Goal: Register for event/course

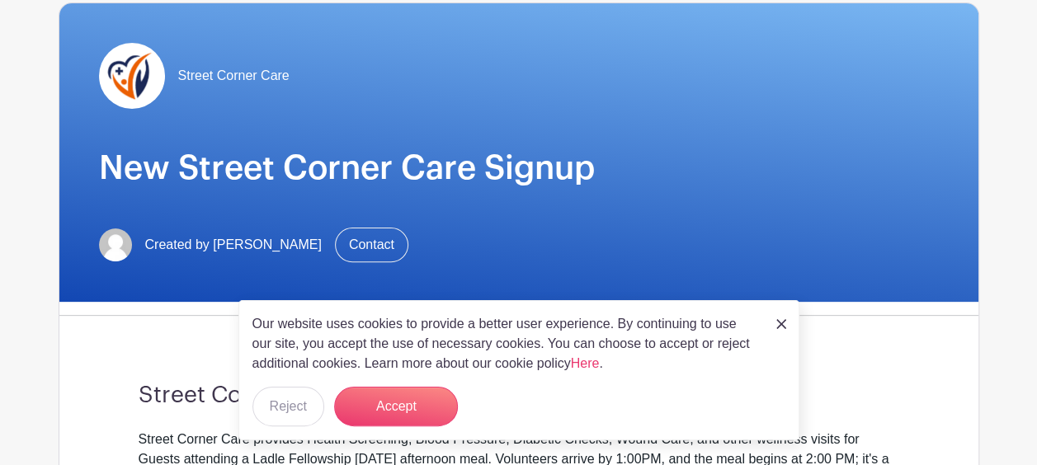
scroll to position [356, 0]
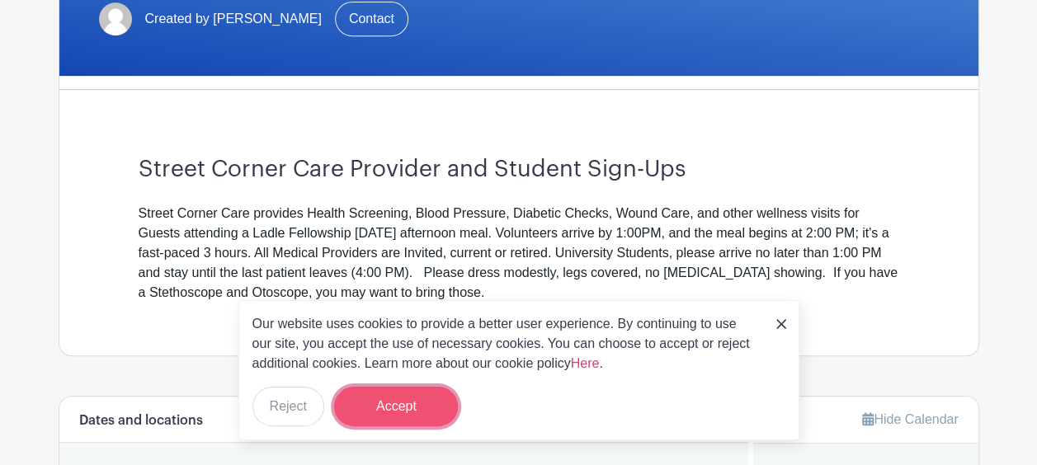
click at [386, 414] on button "Accept" at bounding box center [396, 407] width 124 height 40
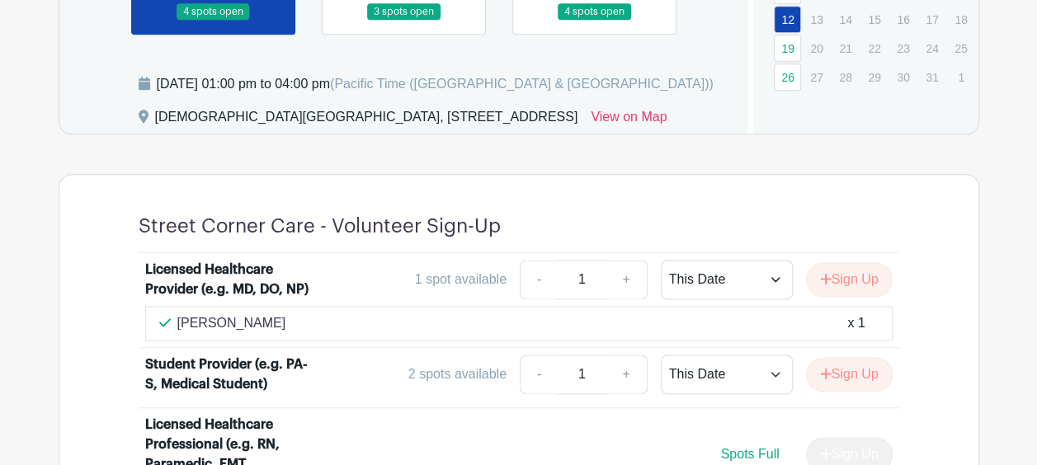
scroll to position [748, 0]
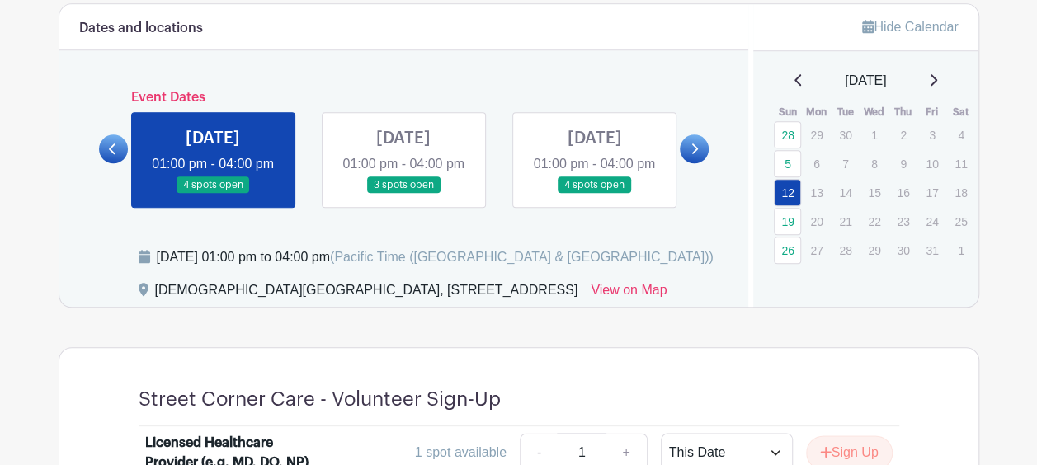
click at [403, 194] on link at bounding box center [403, 194] width 0 height 0
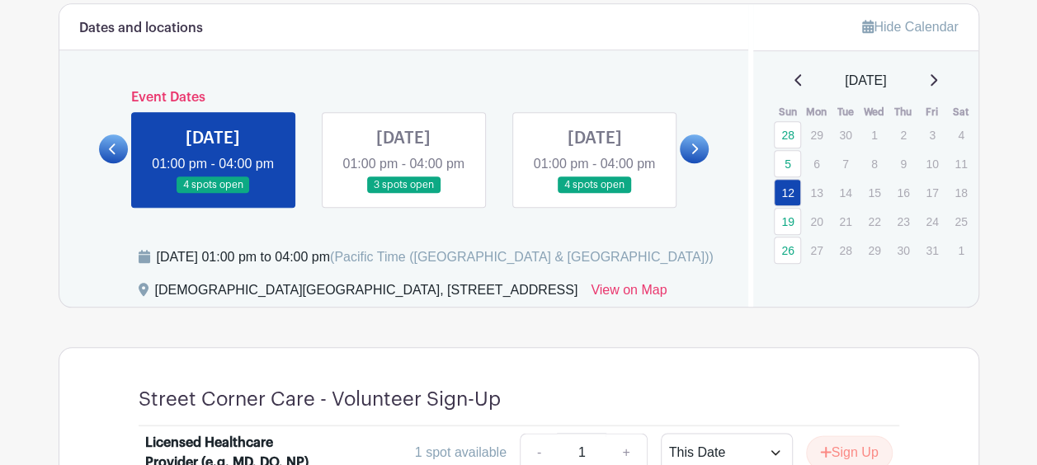
click at [594, 194] on link at bounding box center [594, 194] width 0 height 0
click at [403, 194] on link at bounding box center [403, 194] width 0 height 0
click at [213, 194] on link at bounding box center [213, 194] width 0 height 0
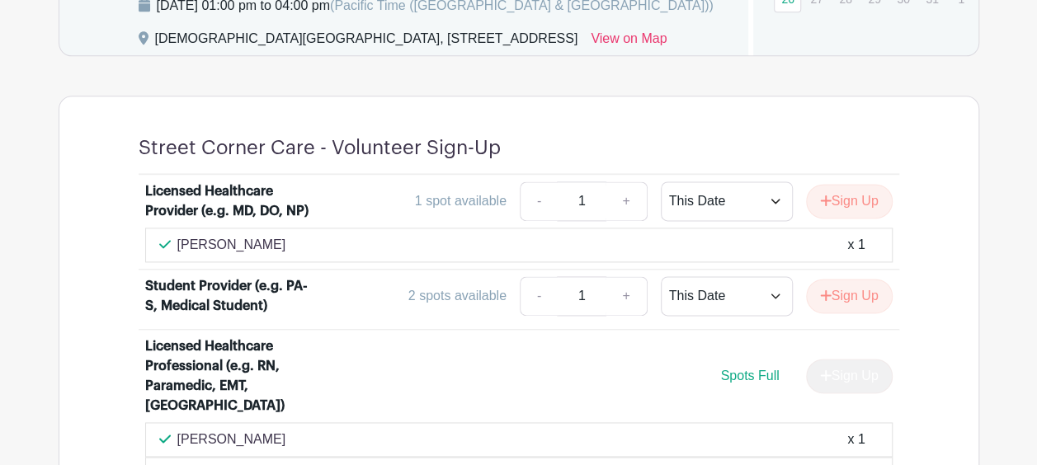
scroll to position [1002, 0]
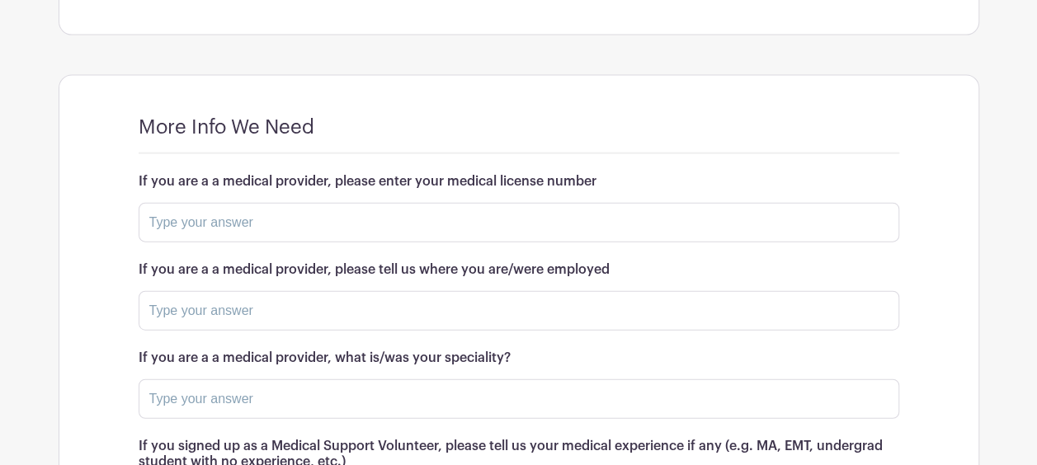
scroll to position [1833, 0]
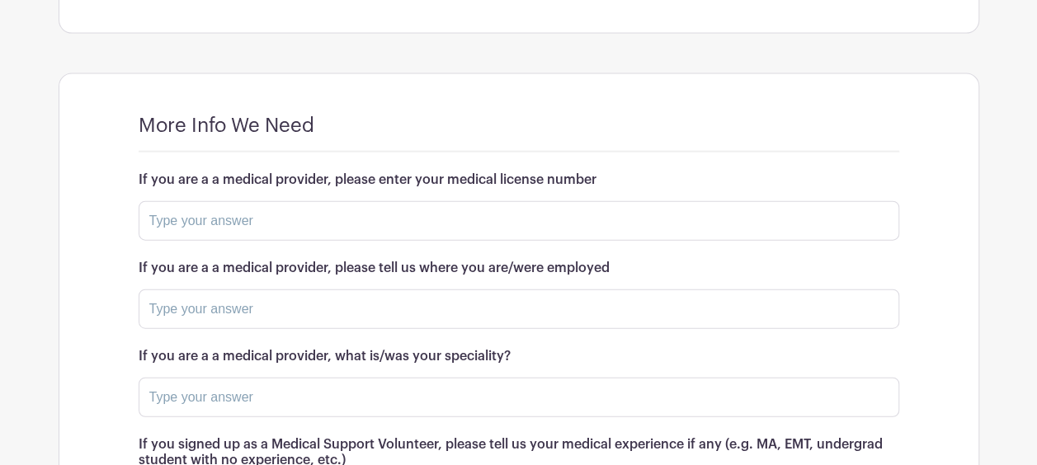
click at [264, 323] on form "If you are a a medical provider, please enter your medical license number If yo…" at bounding box center [519, 347] width 761 height 350
click at [253, 290] on input "text" at bounding box center [519, 310] width 761 height 40
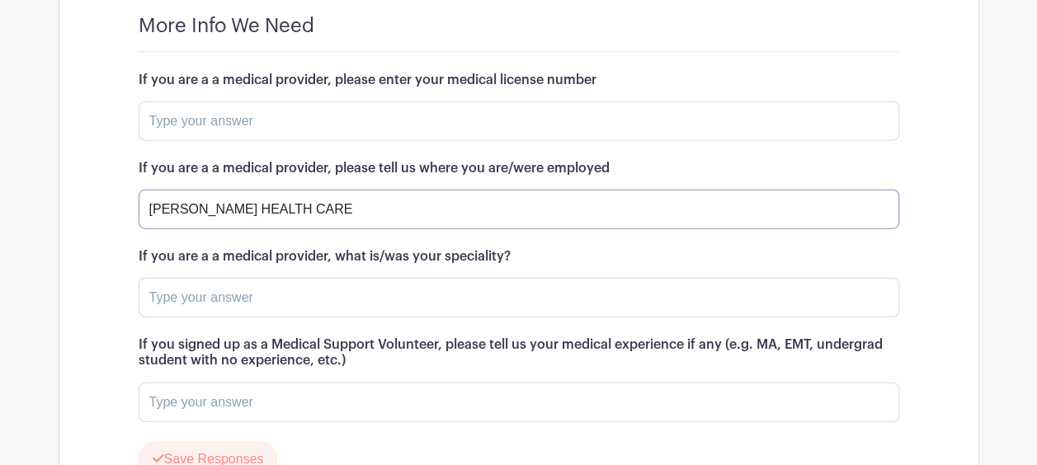
scroll to position [1934, 0]
type input "[PERSON_NAME] HEALTH CARE"
click at [242, 296] on input "text" at bounding box center [519, 297] width 761 height 40
type input "b"
click at [288, 292] on input "Accont manager Benefit Advisor" at bounding box center [519, 297] width 761 height 40
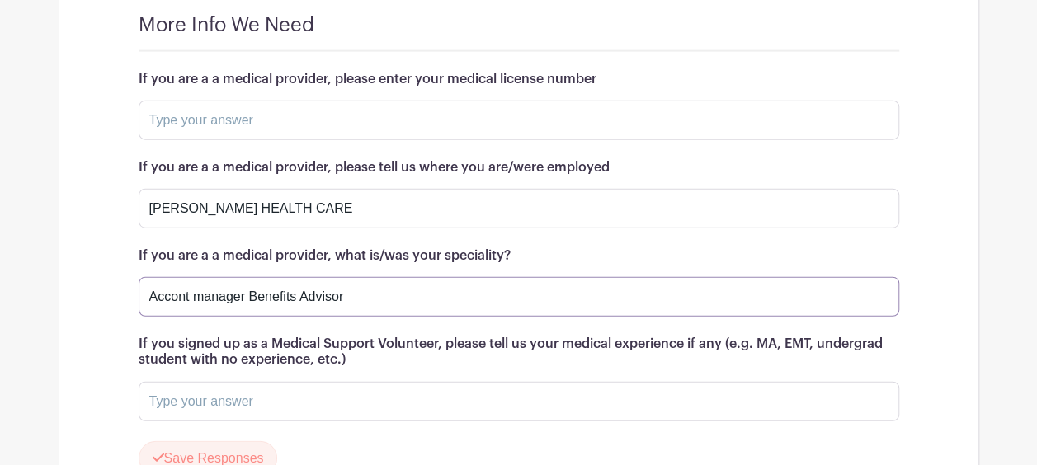
click at [369, 297] on input "Accont manager Benefits Advisor" at bounding box center [519, 297] width 761 height 40
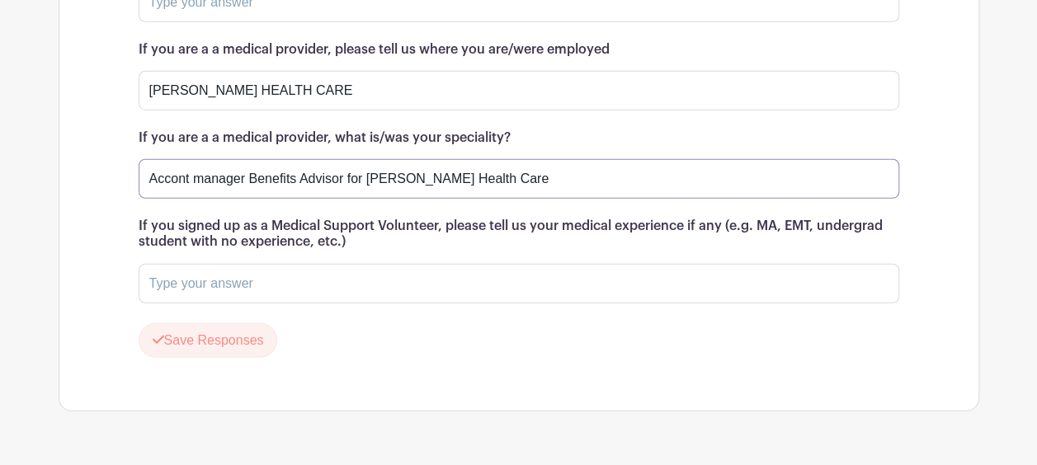
scroll to position [2061, 0]
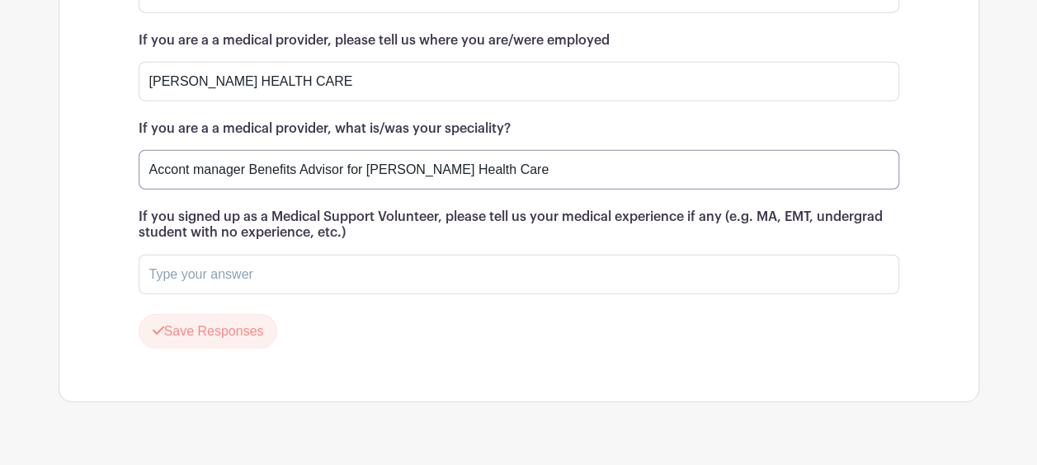
type input "Accont manager Benefits Advisor for [PERSON_NAME] Health Care"
click at [241, 271] on input "text" at bounding box center [519, 275] width 761 height 40
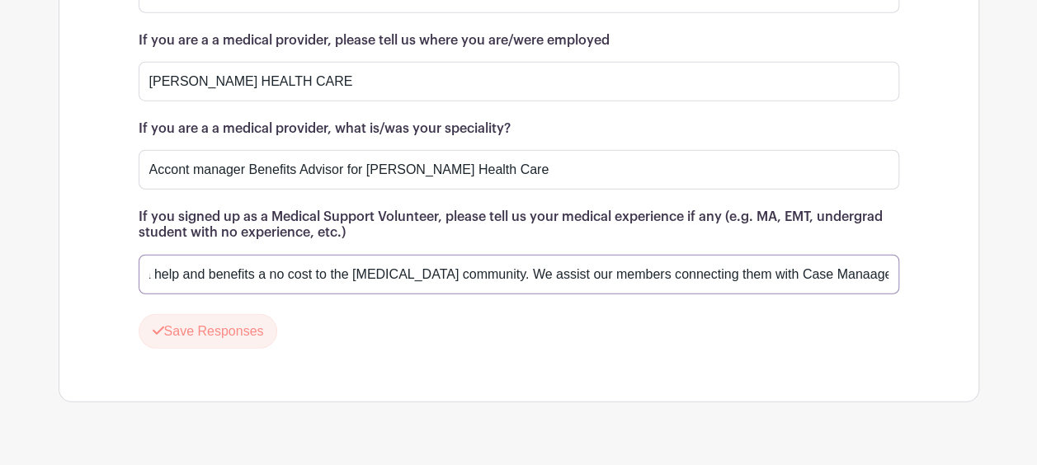
scroll to position [0, 535]
type input "Represent [PERSON_NAME] Health care in [GEOGRAPHIC_DATA] and qwe provide extra …"
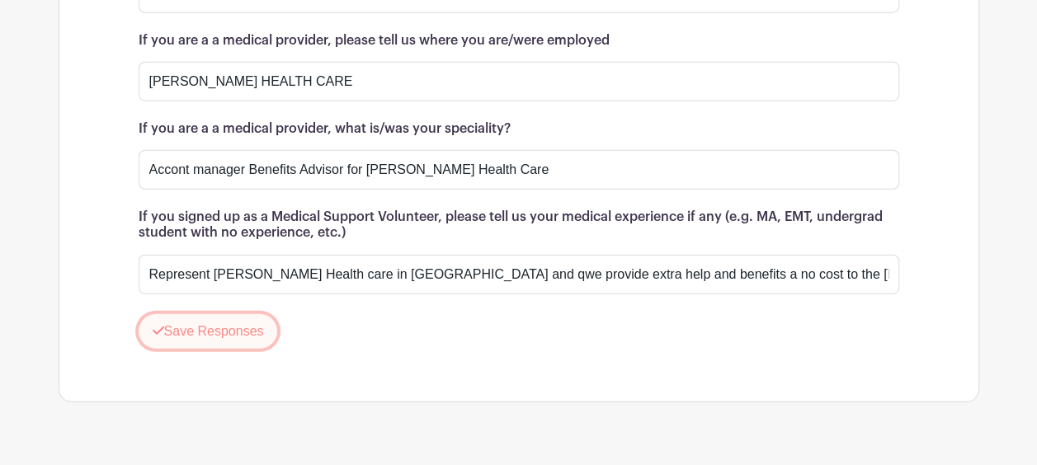
click at [186, 319] on button "Save Responses" at bounding box center [208, 331] width 139 height 35
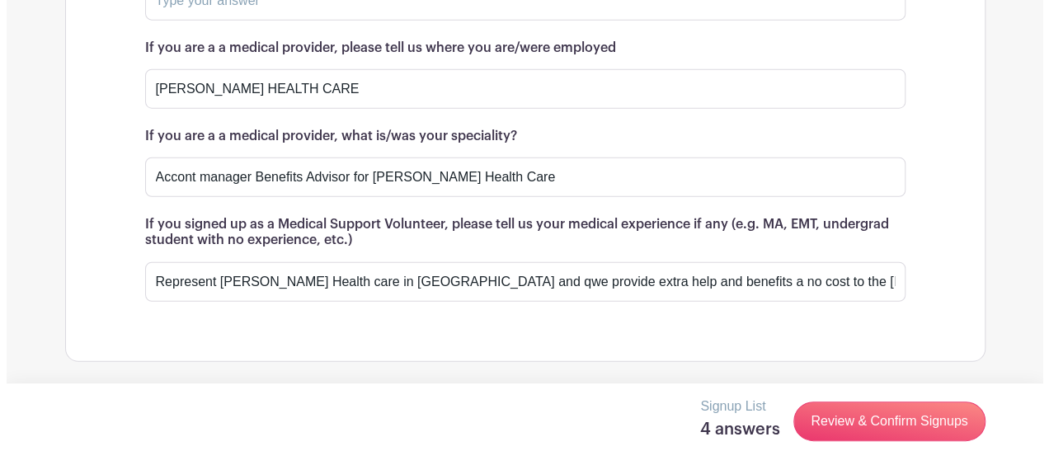
scroll to position [2046, 0]
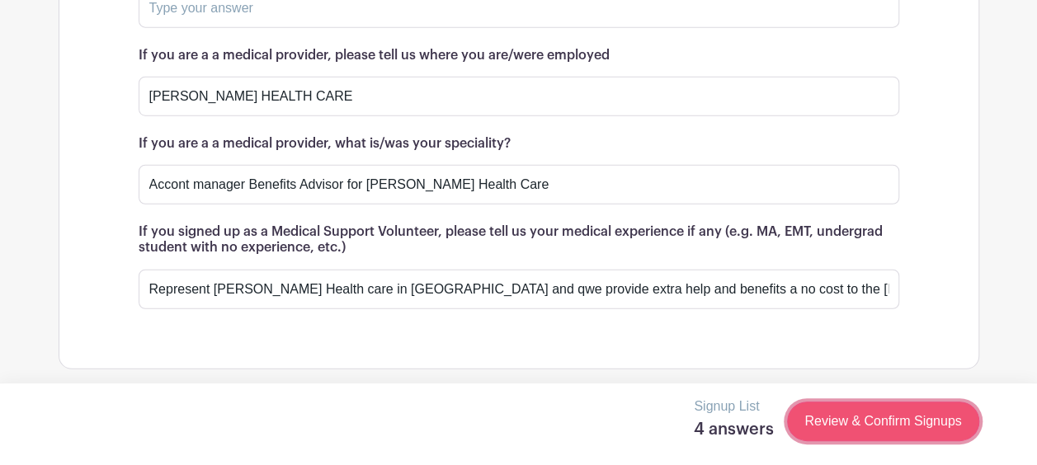
click at [878, 420] on link "Review & Confirm Signups" at bounding box center [882, 422] width 191 height 40
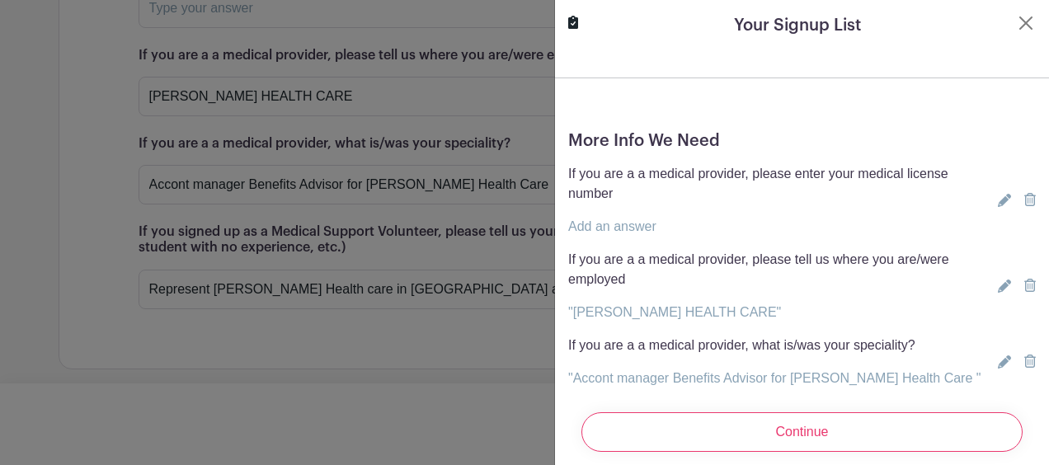
click at [615, 229] on link "Add an answer" at bounding box center [612, 226] width 88 height 14
click at [620, 217] on input "text" at bounding box center [782, 217] width 428 height 40
click at [603, 216] on input "text" at bounding box center [782, 217] width 428 height 40
paste input "81093360"
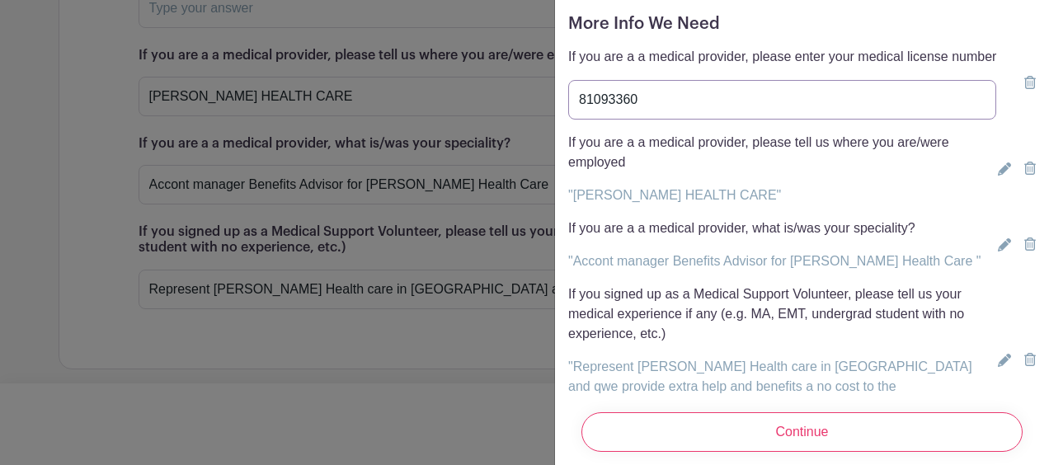
scroll to position [219, 0]
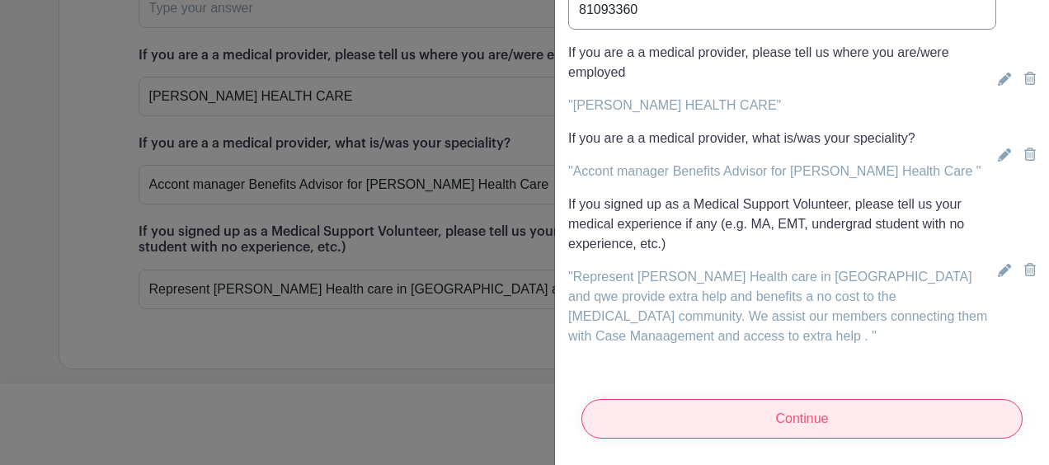
type input "81093360"
click at [805, 417] on input "Continue" at bounding box center [802, 419] width 441 height 40
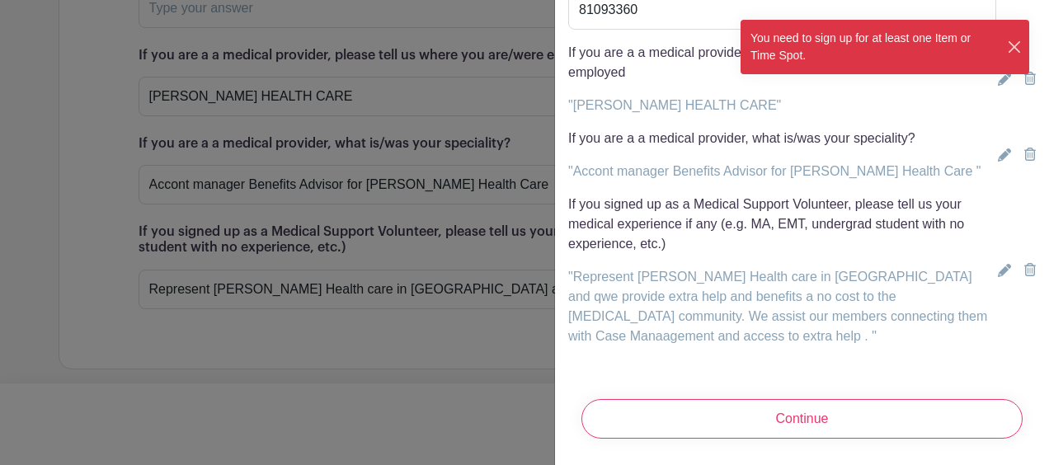
click at [1011, 43] on button "Close" at bounding box center [1015, 47] width 16 height 17
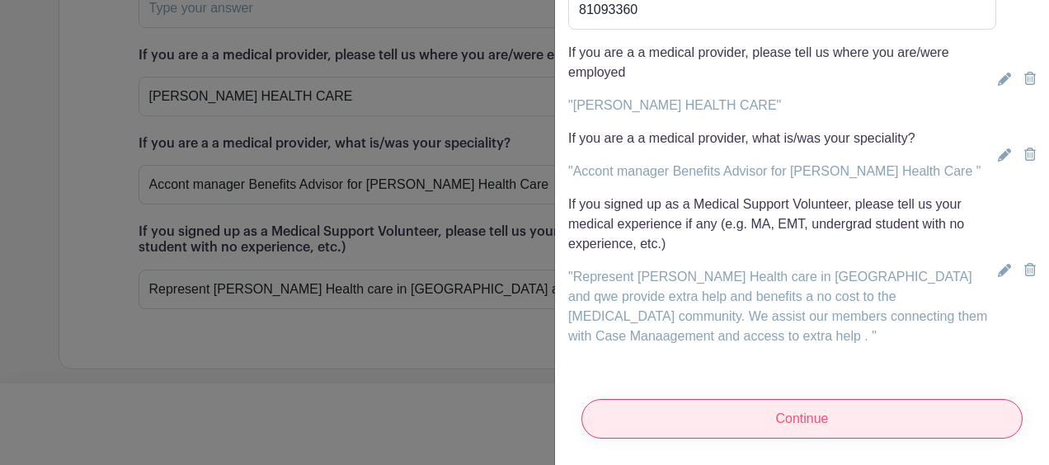
click at [788, 407] on input "Continue" at bounding box center [802, 419] width 441 height 40
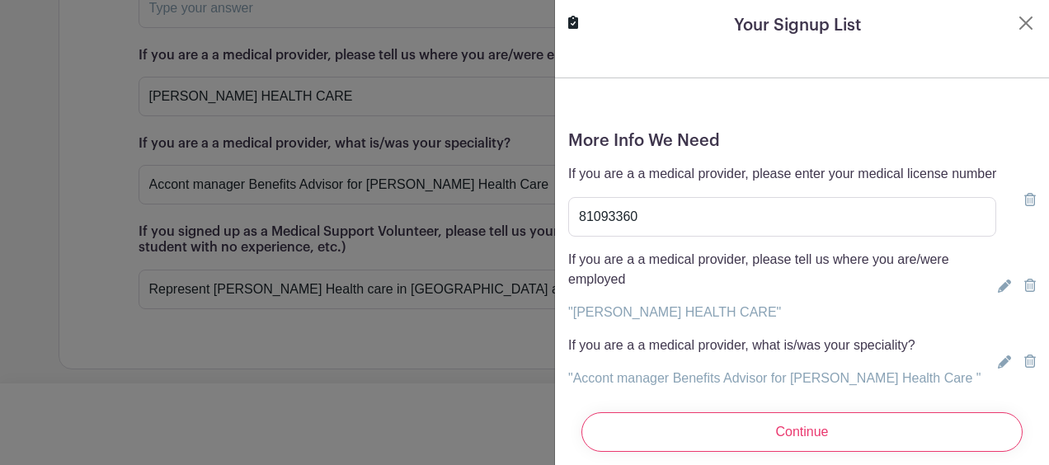
scroll to position [1, 0]
click at [573, 19] on icon at bounding box center [573, 21] width 10 height 13
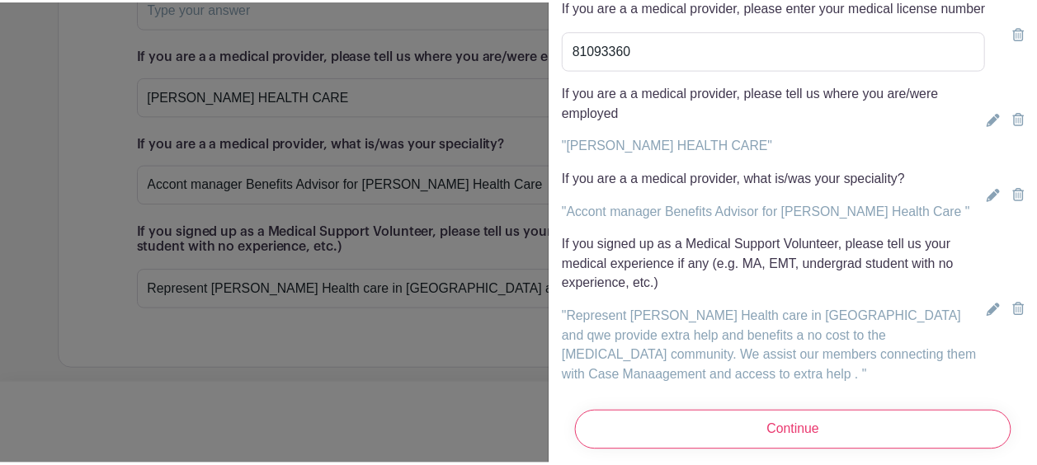
scroll to position [0, 0]
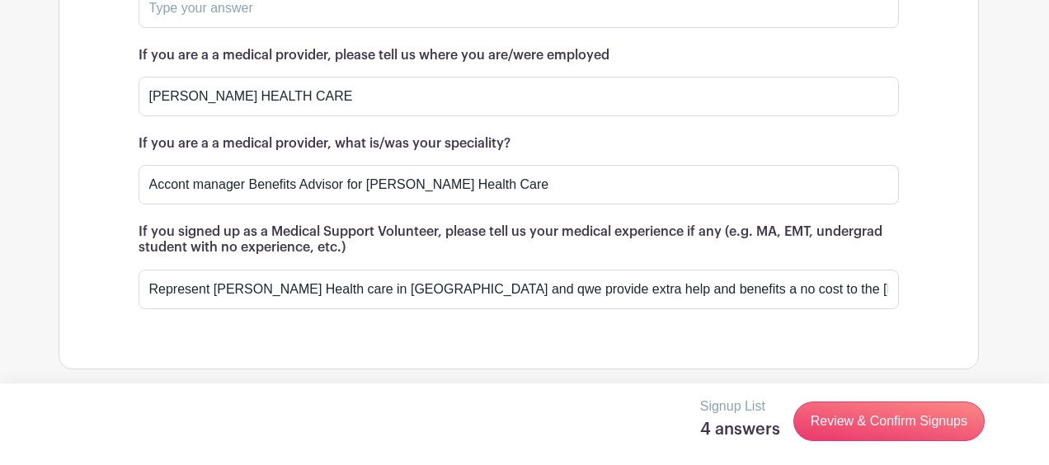
click at [414, 213] on div at bounding box center [524, 232] width 1049 height 465
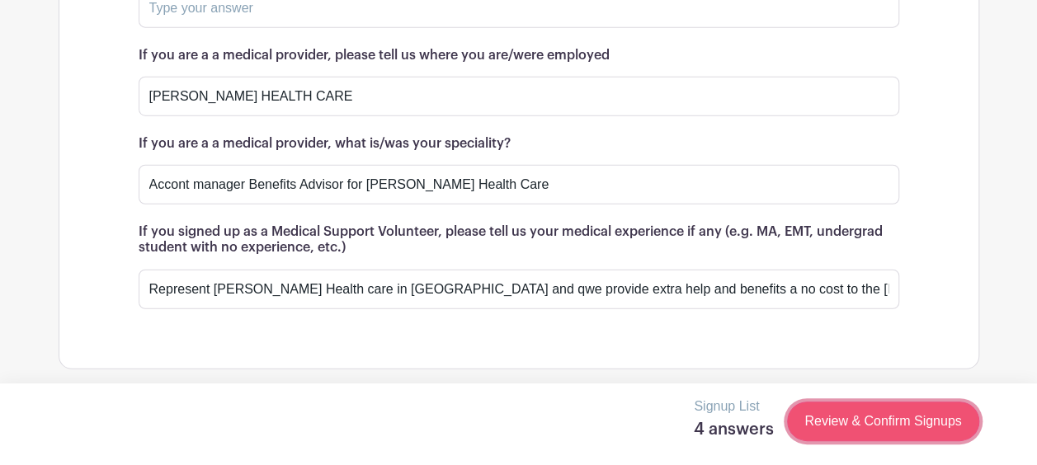
click at [838, 427] on link "Review & Confirm Signups" at bounding box center [882, 422] width 191 height 40
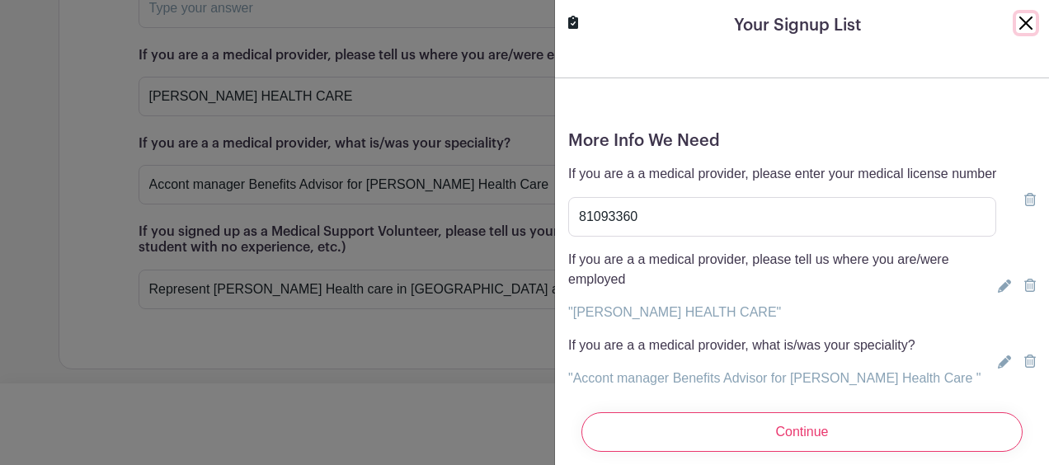
click at [1016, 27] on button "Close" at bounding box center [1026, 23] width 20 height 20
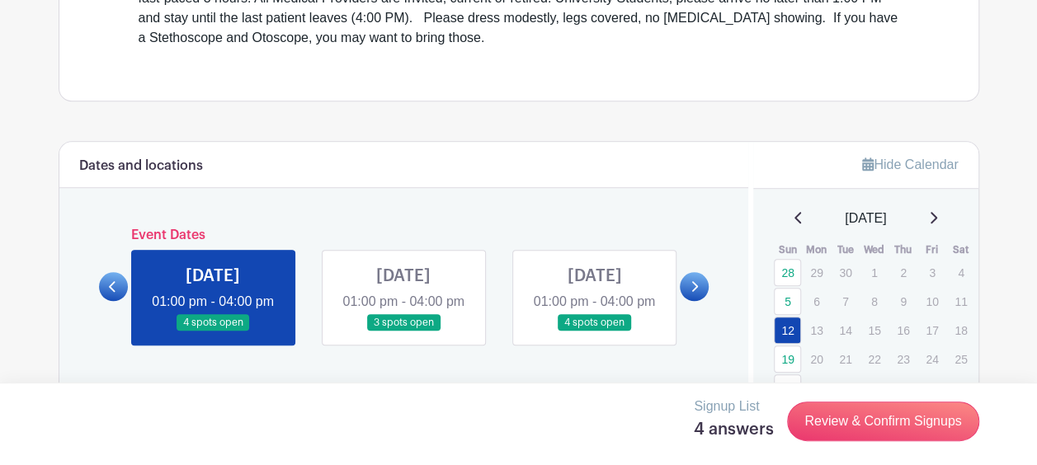
scroll to position [823, 0]
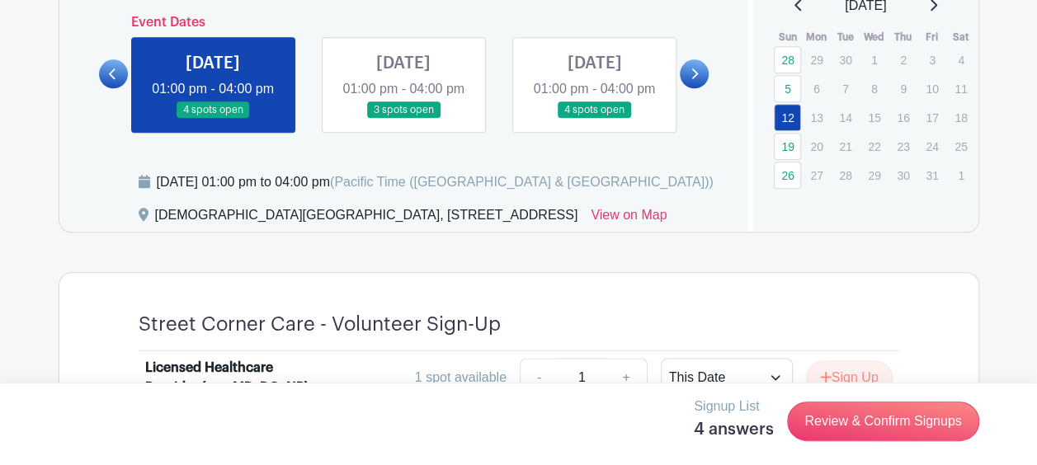
click at [403, 119] on link at bounding box center [403, 119] width 0 height 0
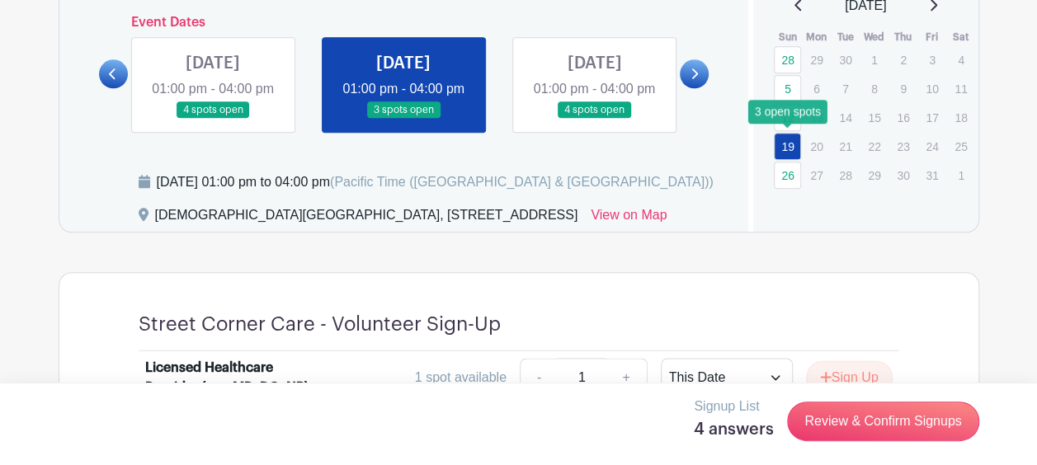
click at [787, 145] on link "19" at bounding box center [787, 146] width 27 height 27
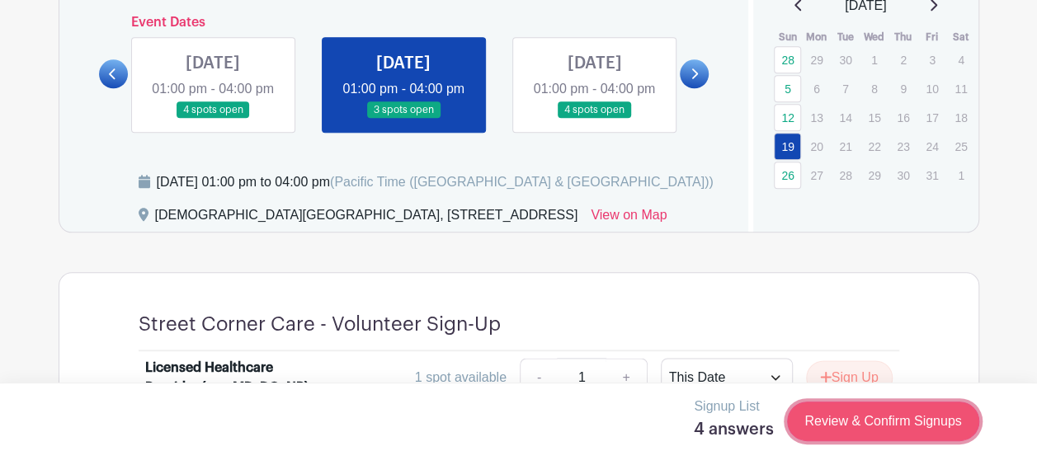
click at [884, 431] on link "Review & Confirm Signups" at bounding box center [882, 422] width 191 height 40
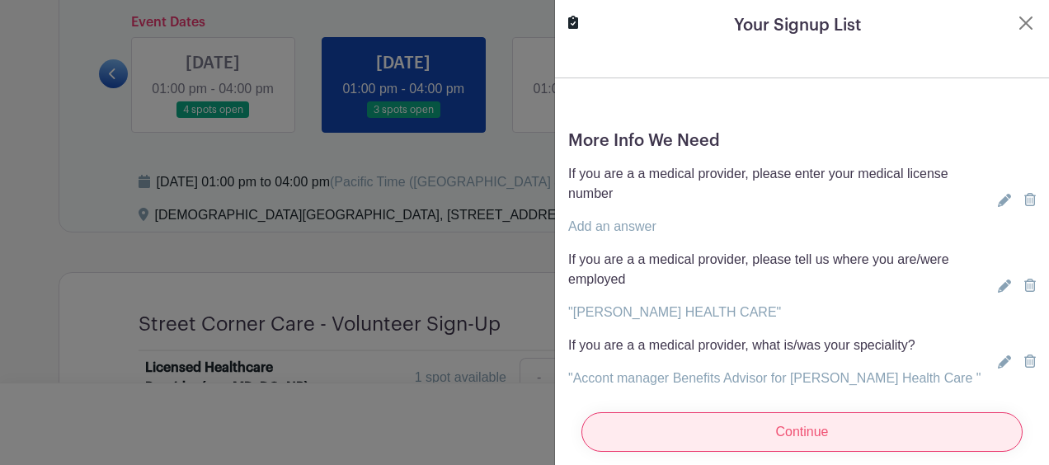
click at [789, 415] on input "Continue" at bounding box center [802, 433] width 441 height 40
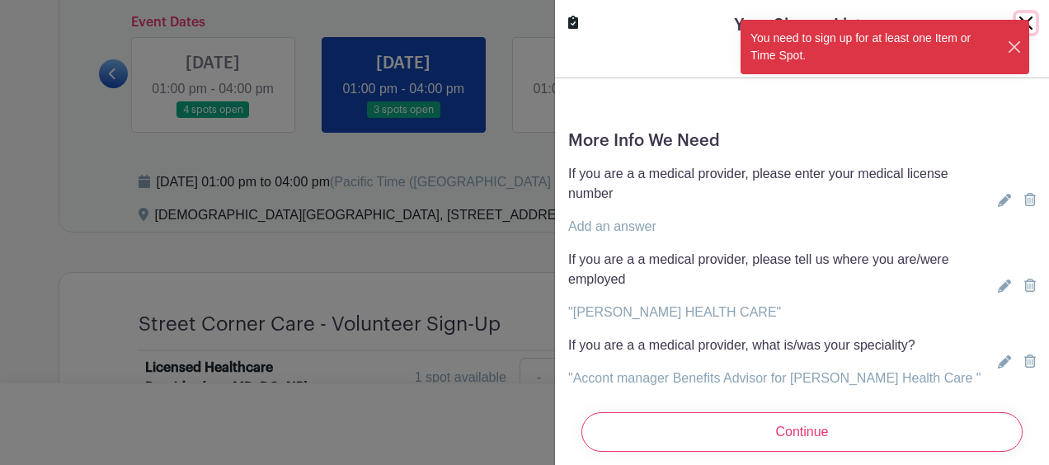
click at [1010, 48] on button "Close" at bounding box center [1015, 47] width 16 height 17
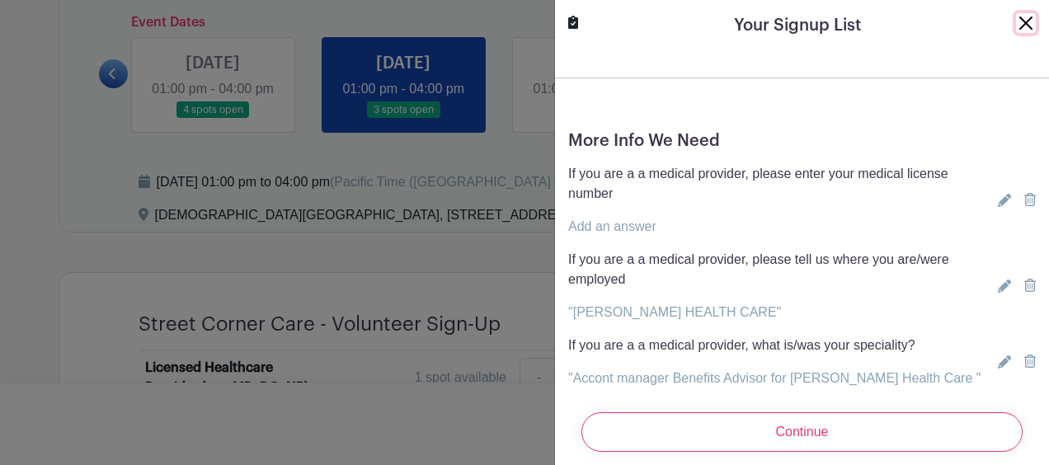
click at [1016, 20] on button "Close" at bounding box center [1026, 23] width 20 height 20
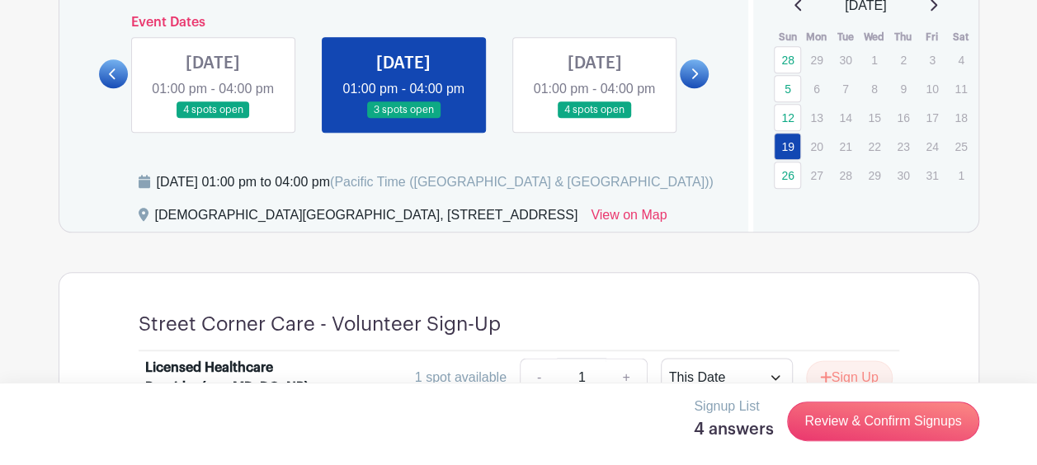
click at [403, 119] on link at bounding box center [403, 119] width 0 height 0
click at [667, 232] on link "View on Map" at bounding box center [629, 218] width 76 height 26
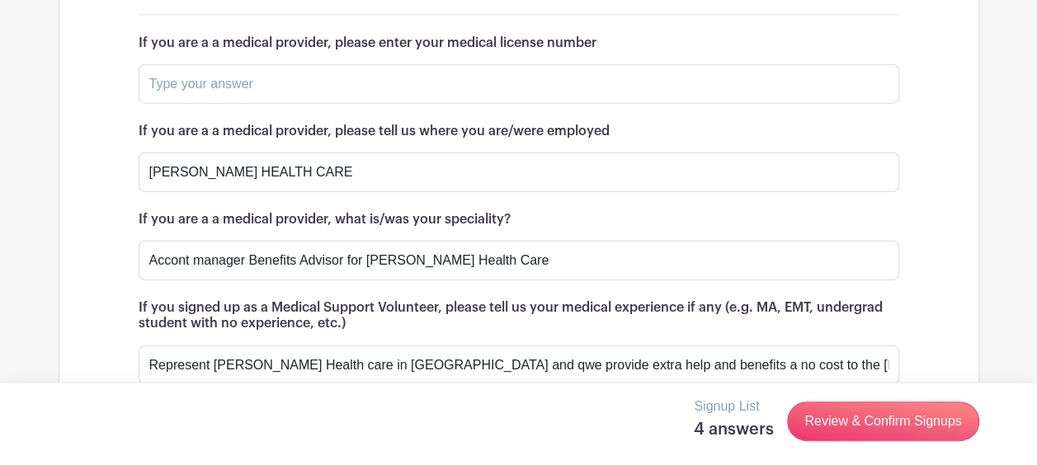
scroll to position [2117, 0]
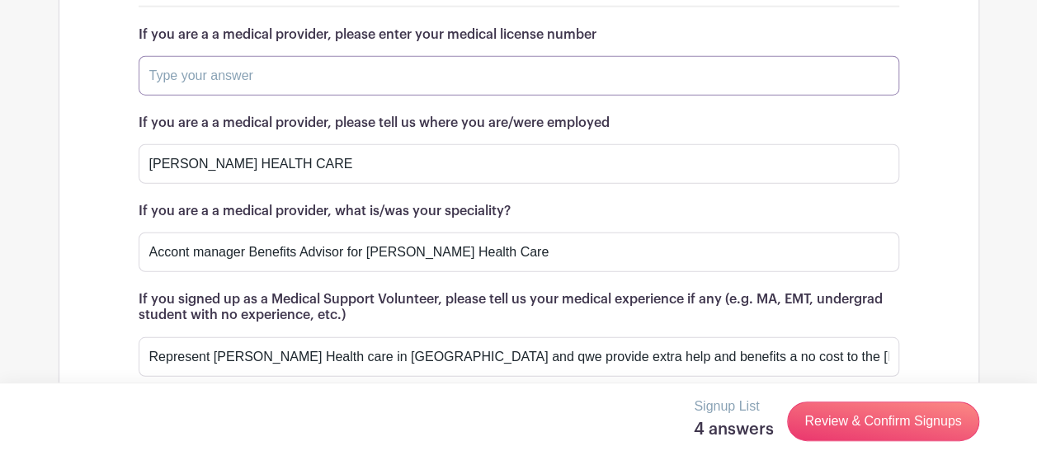
click at [191, 68] on input "text" at bounding box center [519, 76] width 761 height 40
paste input "81093360"
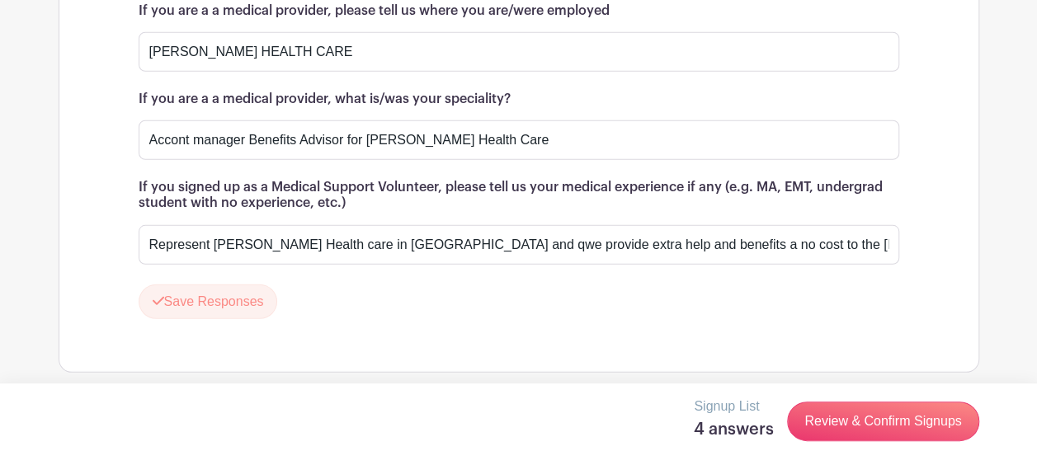
scroll to position [2229, 0]
type input "81093360"
click at [168, 295] on button "Save Responses" at bounding box center [208, 302] width 139 height 35
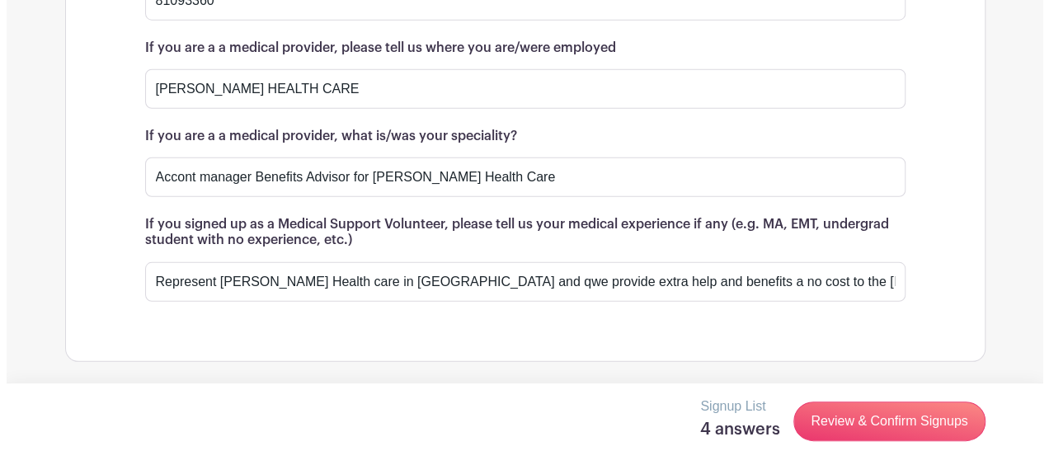
scroll to position [2182, 0]
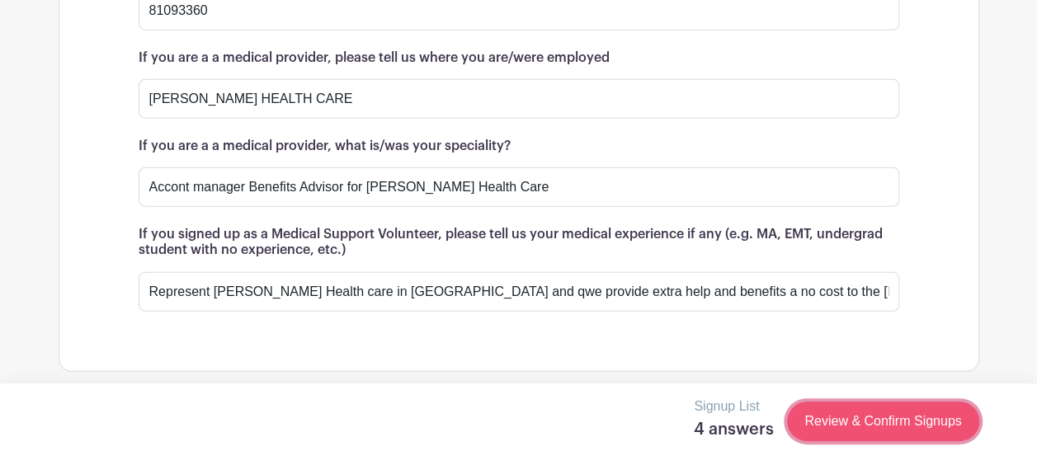
click at [848, 426] on link "Review & Confirm Signups" at bounding box center [882, 422] width 191 height 40
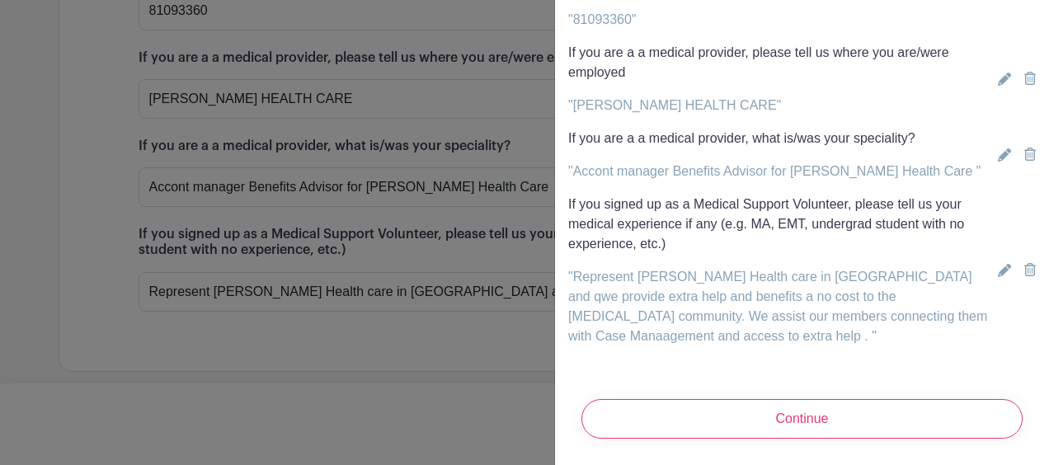
click at [838, 290] on link ""Represent [PERSON_NAME] Health care in [GEOGRAPHIC_DATA] and qwe provide extra…" at bounding box center [777, 306] width 419 height 73
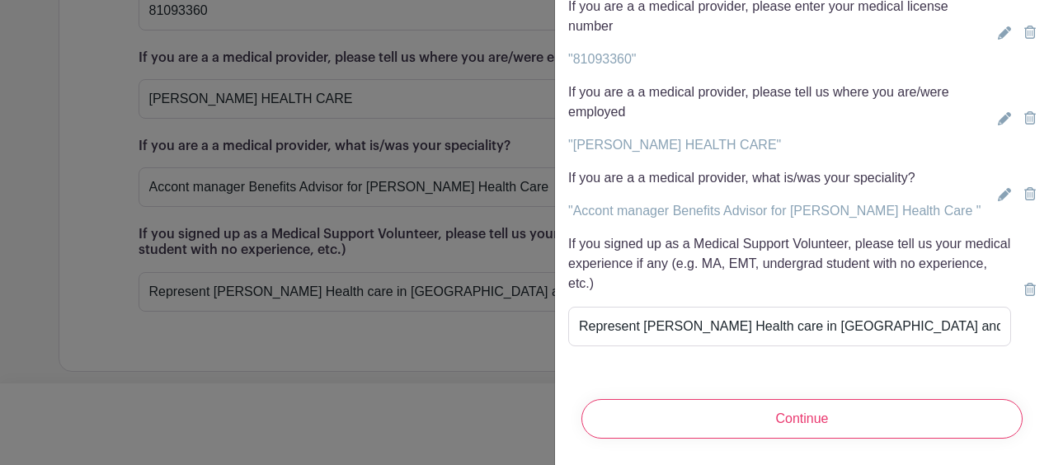
scroll to position [179, 0]
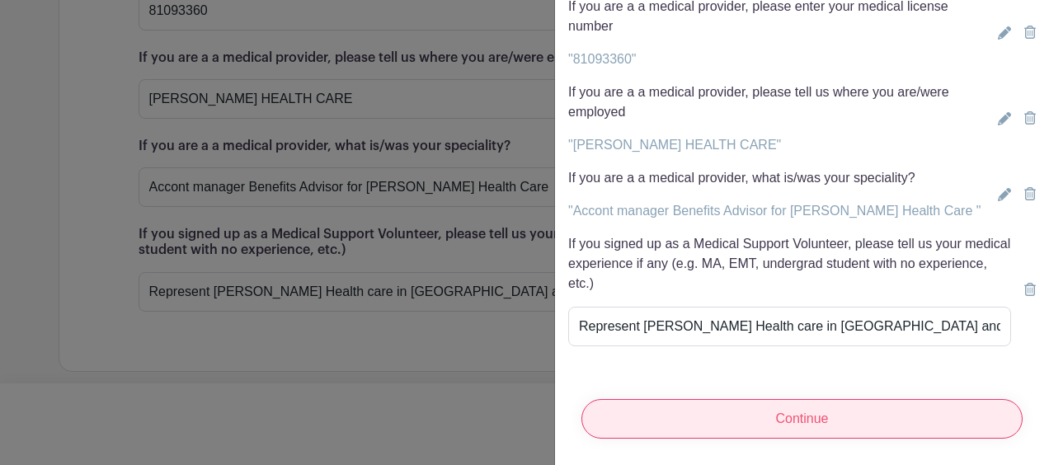
click at [802, 406] on input "Continue" at bounding box center [802, 419] width 441 height 40
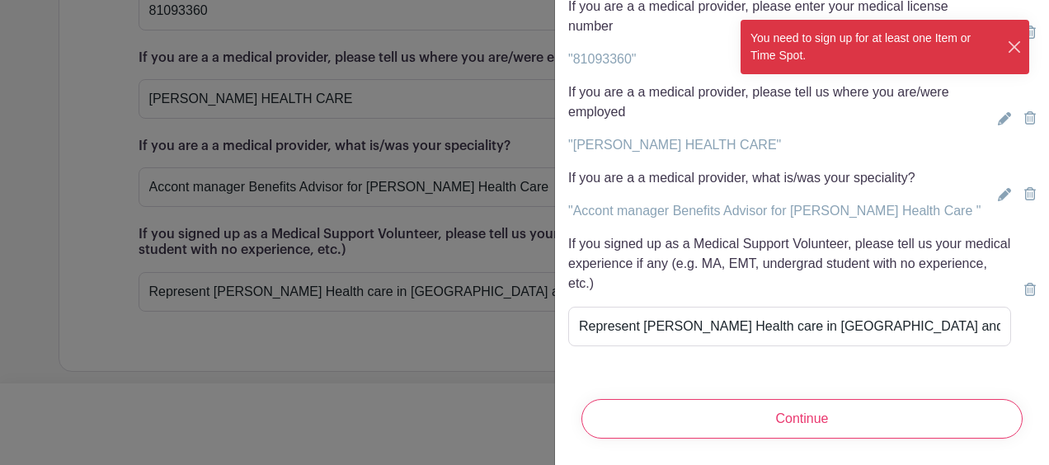
click at [1013, 45] on button "Close" at bounding box center [1015, 47] width 16 height 17
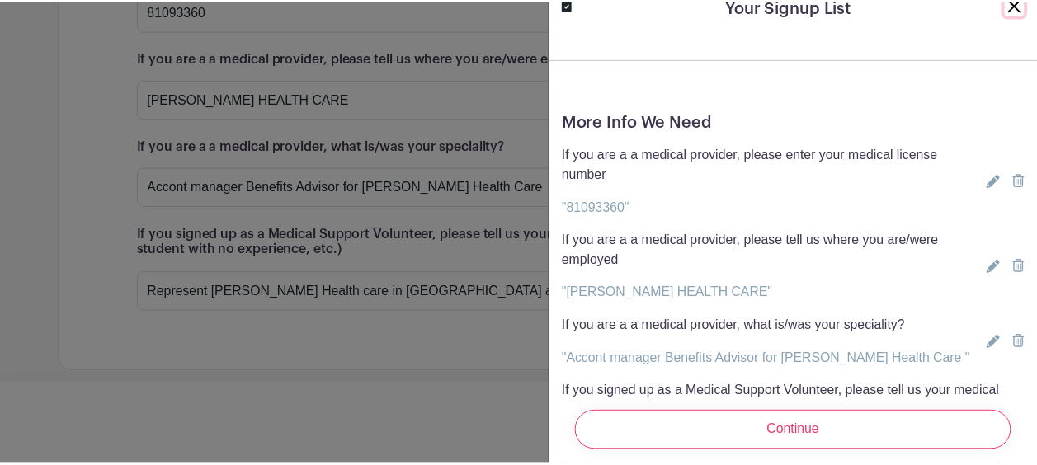
scroll to position [0, 0]
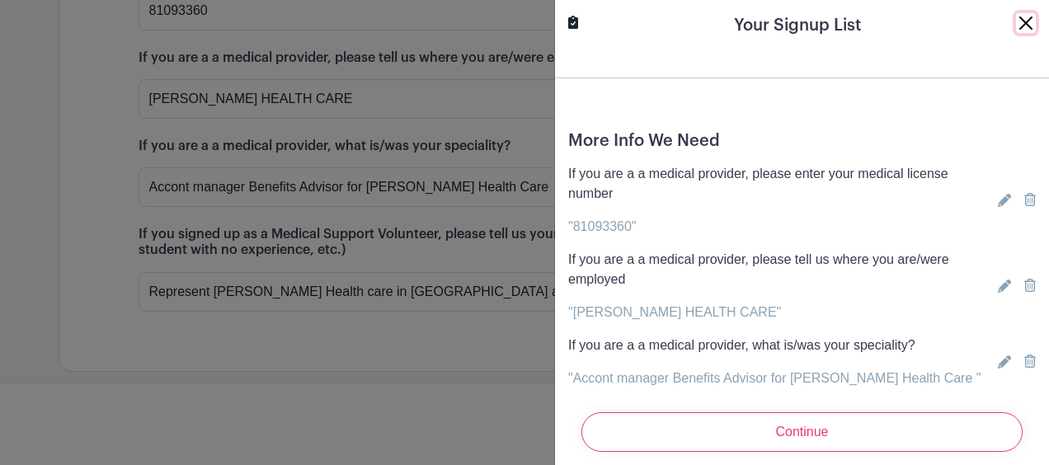
click at [1016, 13] on button "Close" at bounding box center [1026, 23] width 20 height 20
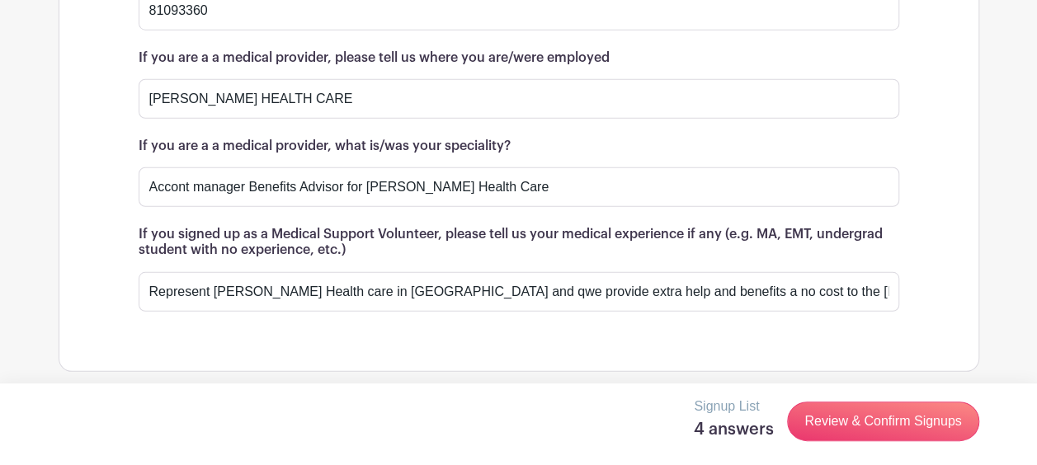
click at [716, 403] on p "Signup List" at bounding box center [734, 407] width 80 height 20
click at [725, 433] on h5 "4 answers" at bounding box center [734, 430] width 80 height 20
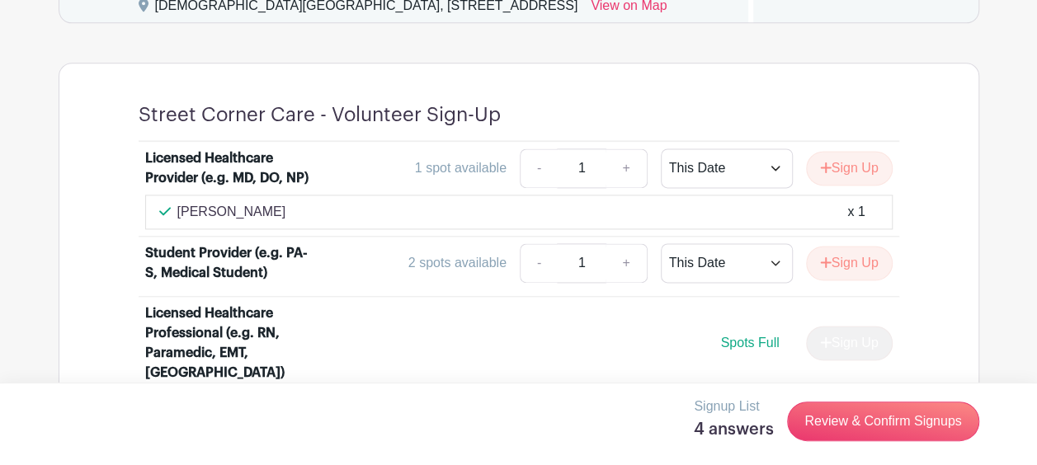
scroll to position [1032, 0]
click at [827, 186] on button "Sign Up" at bounding box center [849, 169] width 87 height 35
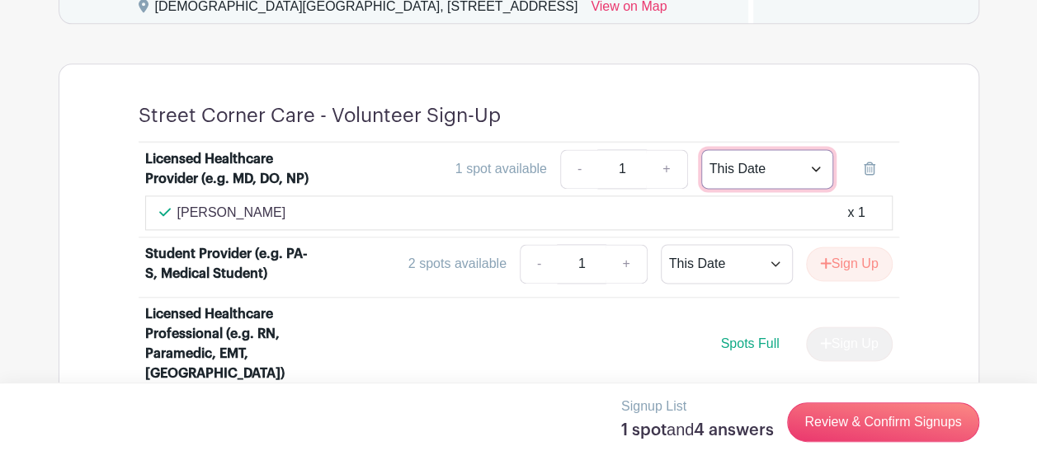
click at [817, 186] on select "This Date Select Dates" at bounding box center [767, 169] width 132 height 40
click at [701, 170] on select "This Date Select Dates" at bounding box center [767, 169] width 132 height 40
click at [532, 189] on div "1 spot available - 1 + This Date Select Dates Select Dates" at bounding box center [612, 169] width 561 height 40
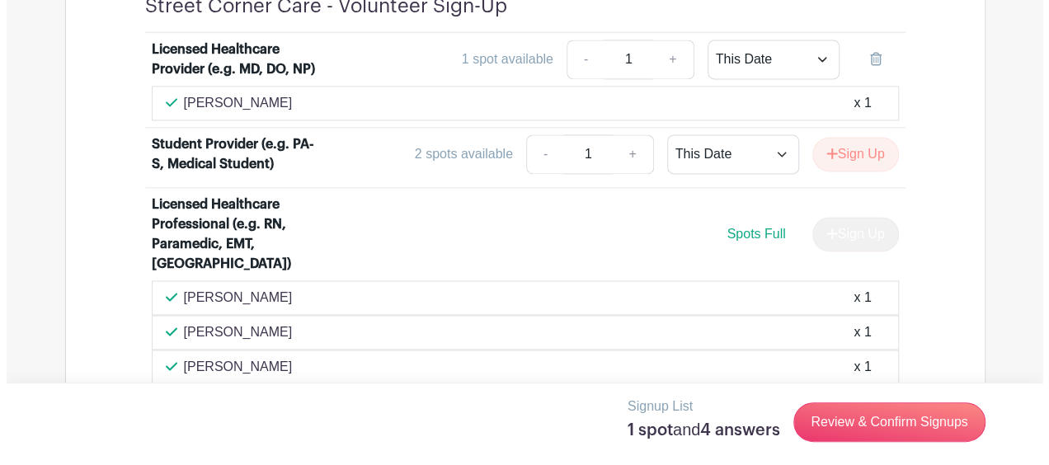
scroll to position [1141, 0]
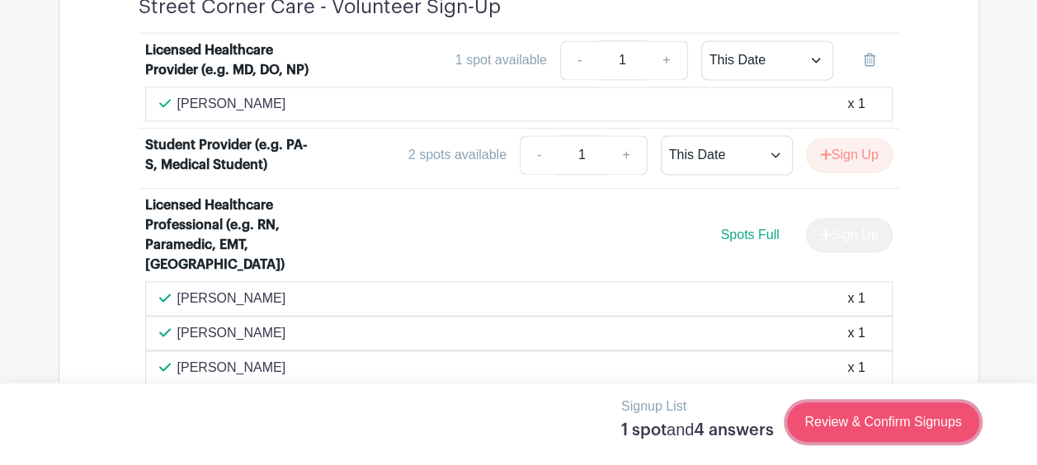
click at [880, 419] on link "Review & Confirm Signups" at bounding box center [882, 423] width 191 height 40
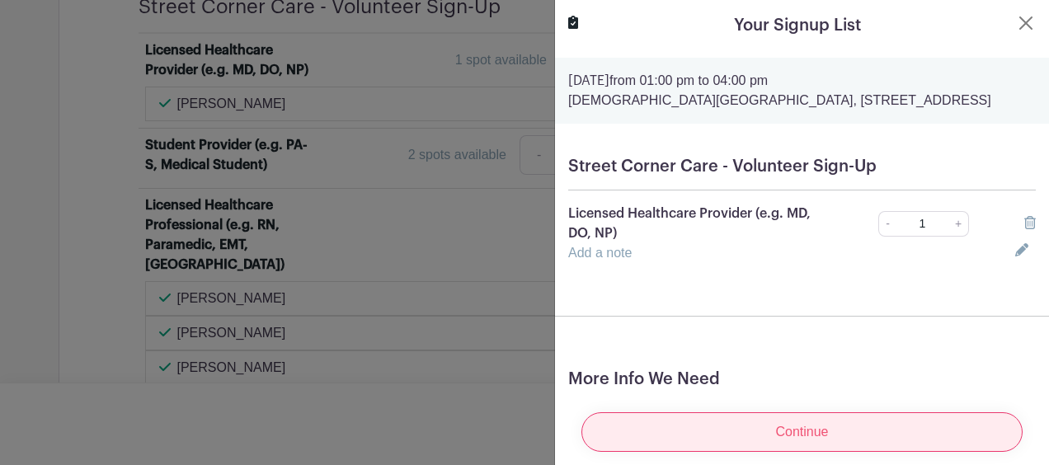
click at [809, 418] on input "Continue" at bounding box center [802, 433] width 441 height 40
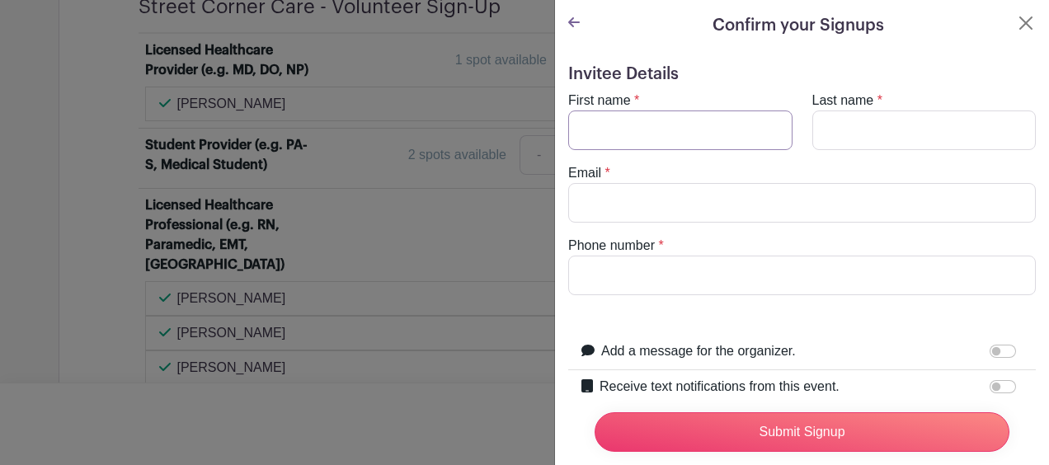
click at [656, 132] on input "First name" at bounding box center [680, 131] width 224 height 40
type input "h"
type input "[PERSON_NAME]"
click at [843, 131] on input "Last name" at bounding box center [925, 131] width 224 height 40
type input "[PERSON_NAME]"
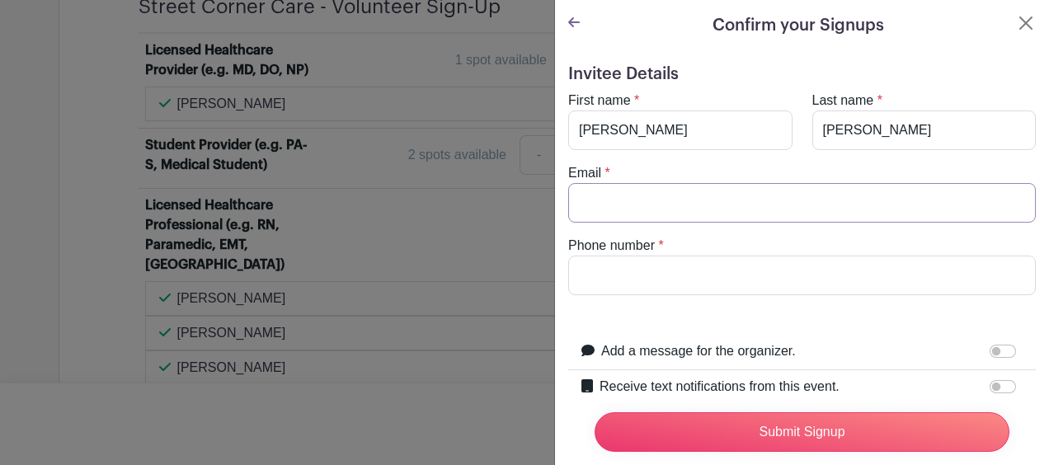
click at [673, 206] on input "Email" at bounding box center [802, 203] width 468 height 40
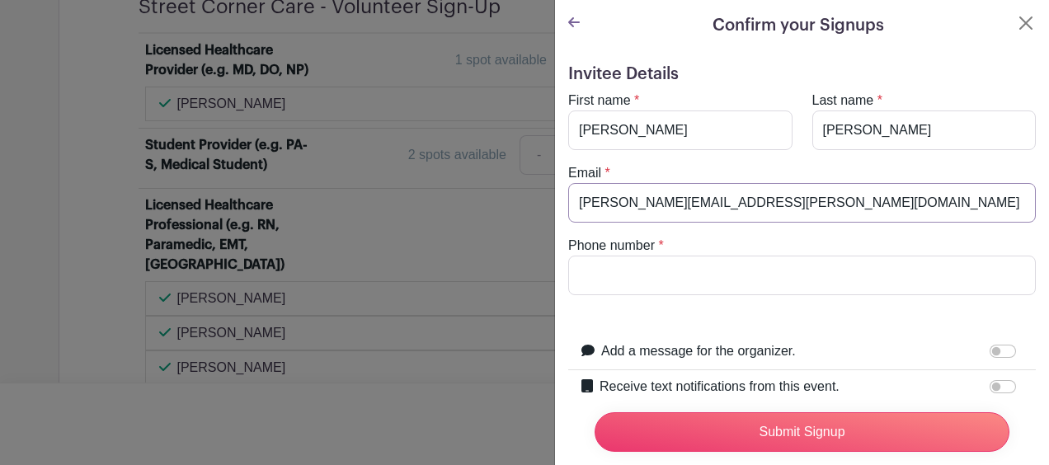
type input "[PERSON_NAME][EMAIL_ADDRESS][PERSON_NAME][DOMAIN_NAME]"
click at [601, 271] on input "Phone number" at bounding box center [802, 276] width 468 height 40
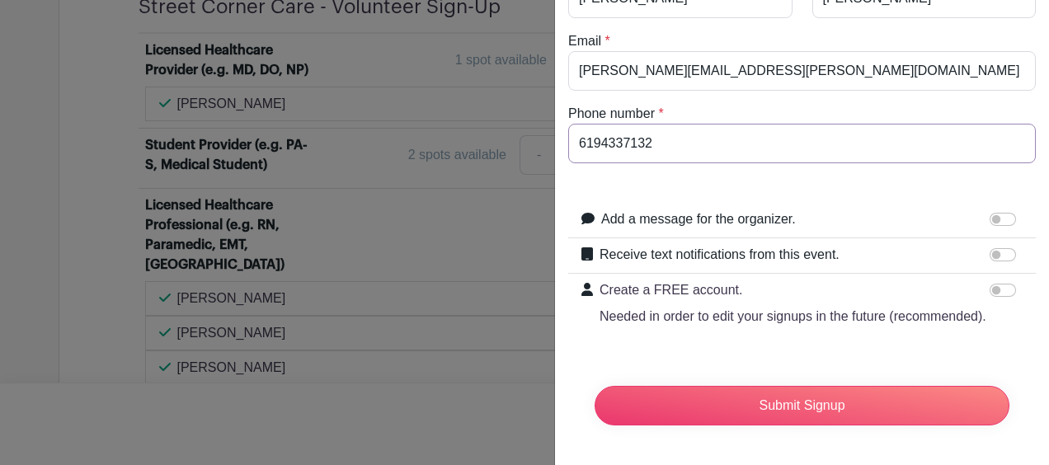
scroll to position [162, 0]
type input "6194337132"
click at [990, 213] on input "Add a message for the organizer." at bounding box center [1003, 219] width 26 height 13
checkbox input "true"
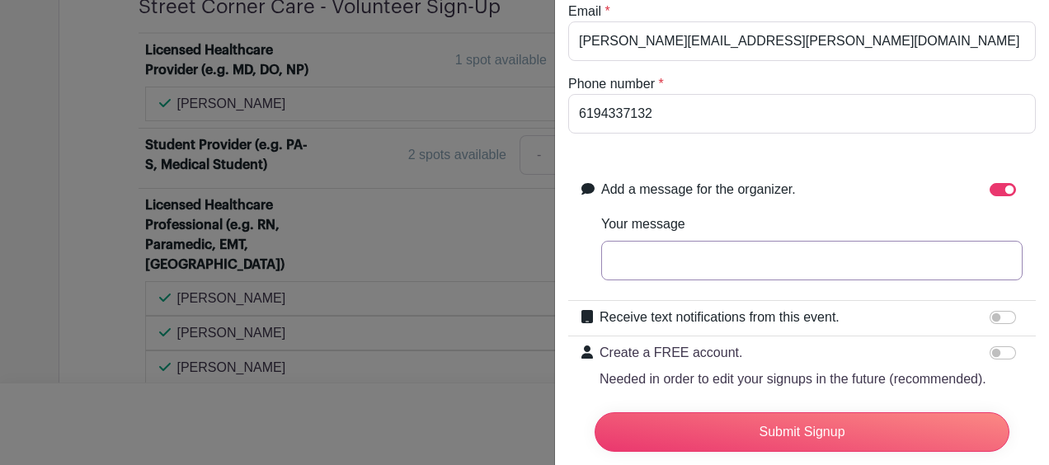
click at [653, 256] on input "Your message" at bounding box center [812, 261] width 422 height 40
type input "h"
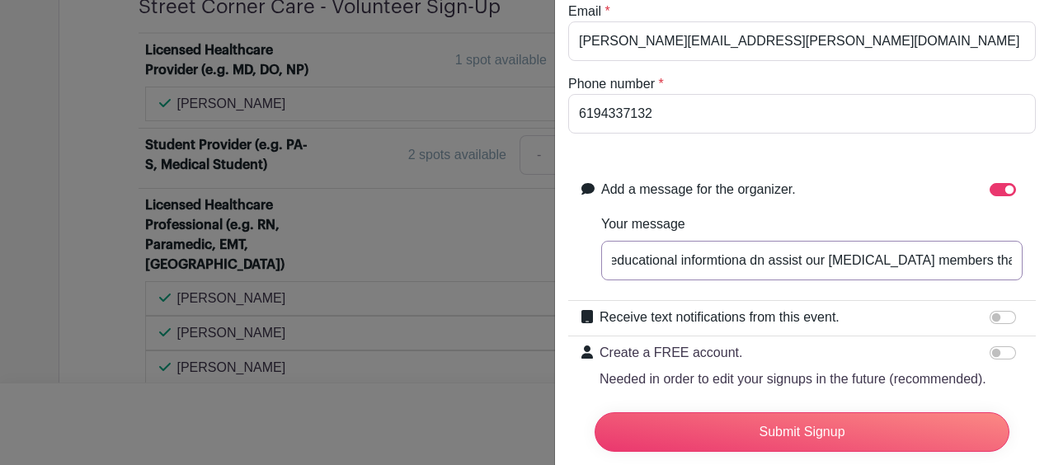
scroll to position [0, 1115]
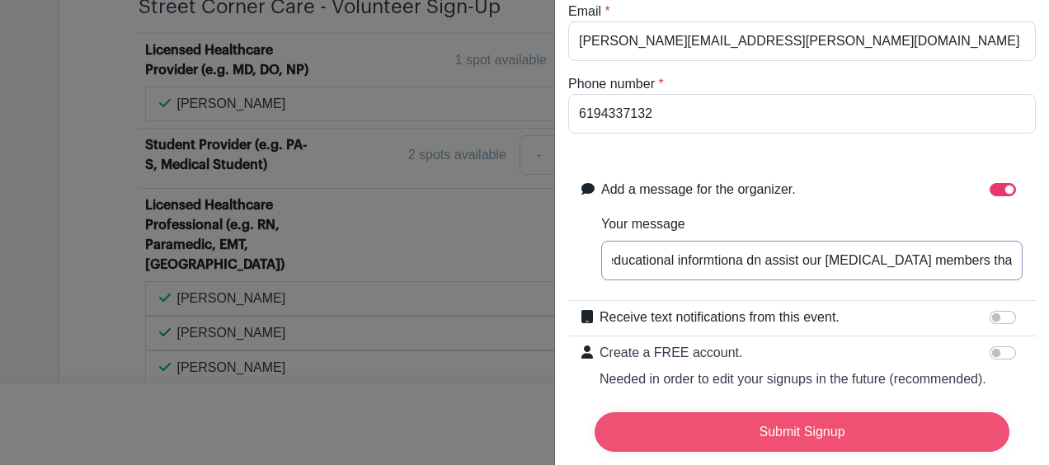
type input "Hello, I represent [PERSON_NAME] Healthcare in [GEOGRAPHIC_DATA] . I have volun…"
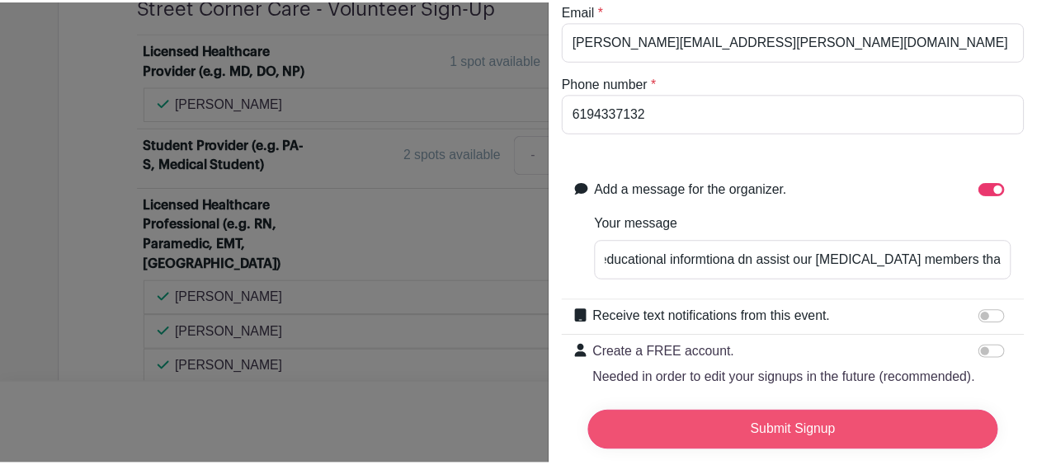
scroll to position [0, 0]
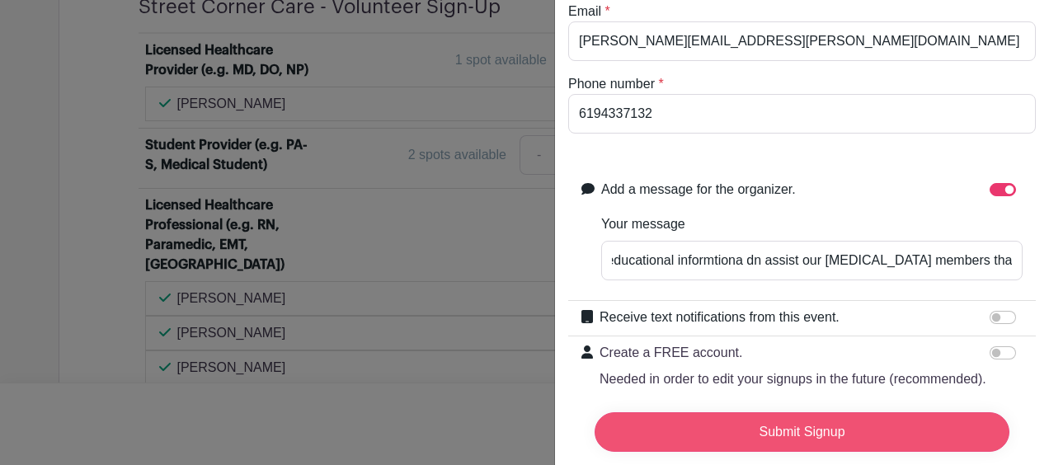
click at [802, 422] on input "Submit Signup" at bounding box center [802, 433] width 415 height 40
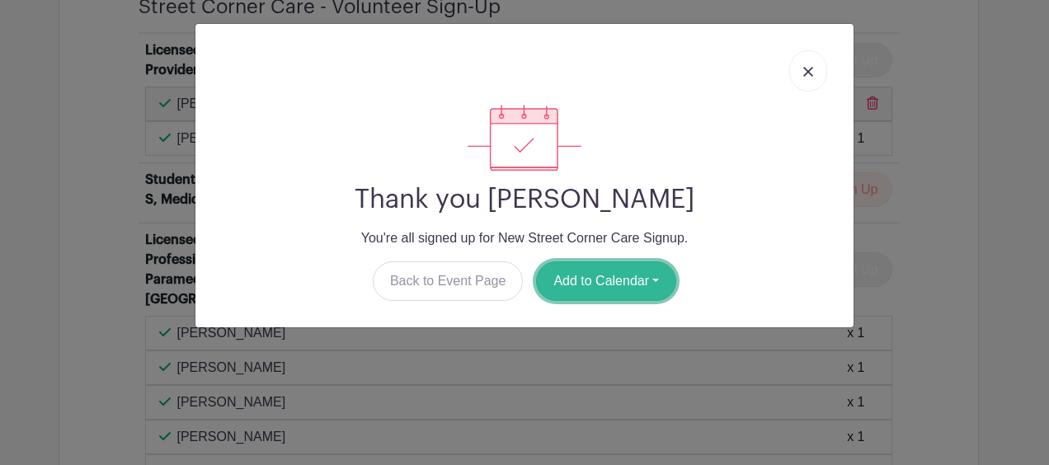
click at [592, 281] on button "Add to Calendar" at bounding box center [606, 282] width 140 height 40
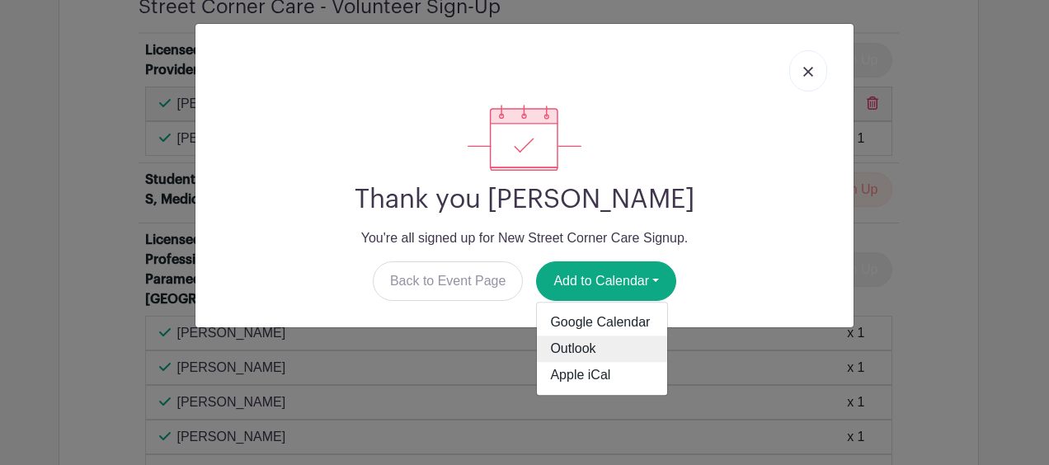
click at [587, 347] on link "Outlook" at bounding box center [602, 350] width 130 height 26
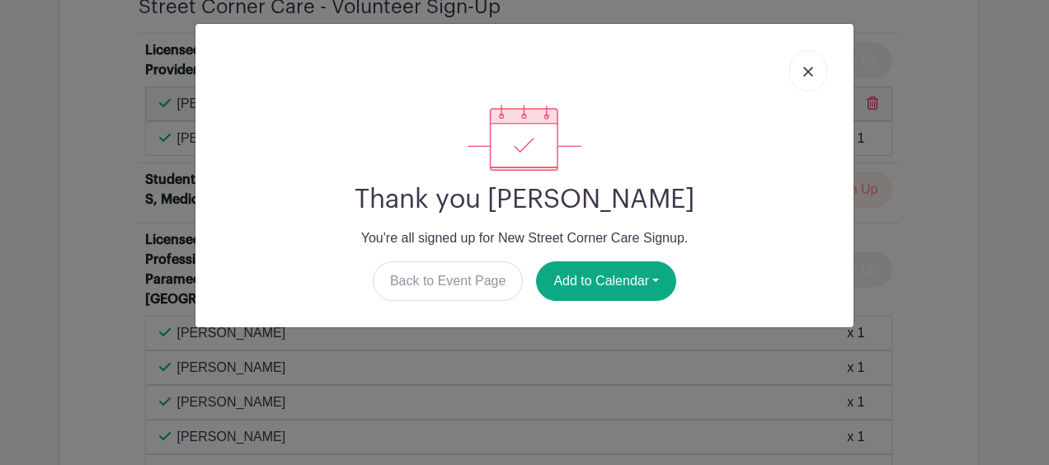
click at [978, 226] on div "Thank you [PERSON_NAME] You're all signed up for New Street Corner Care Signup.…" at bounding box center [524, 232] width 1049 height 465
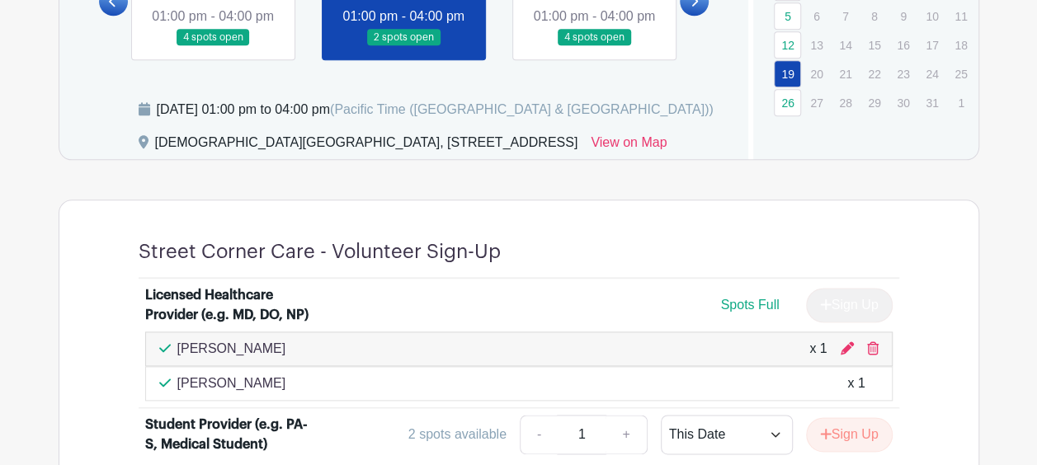
scroll to position [890, 0]
